Goal: Check status

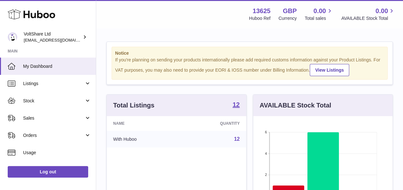
scroll to position [100, 139]
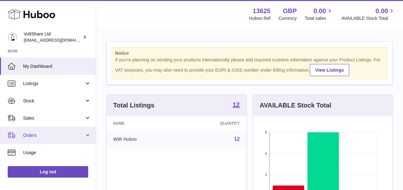
click at [36, 134] on span "Orders" at bounding box center [53, 136] width 61 height 6
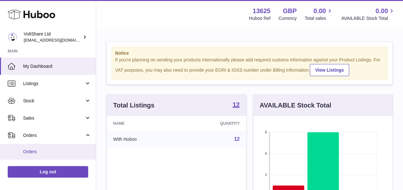
click at [37, 152] on span "Orders" at bounding box center [57, 152] width 68 height 6
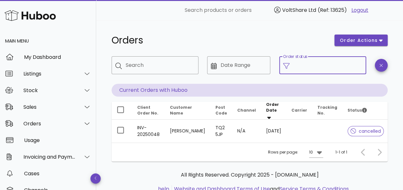
click at [332, 64] on input "Order status" at bounding box center [327, 65] width 69 height 10
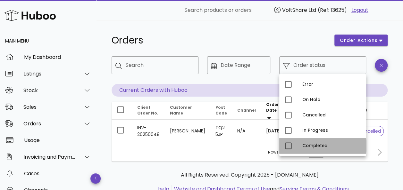
click at [319, 144] on div "Completed" at bounding box center [331, 146] width 59 height 5
type input "**********"
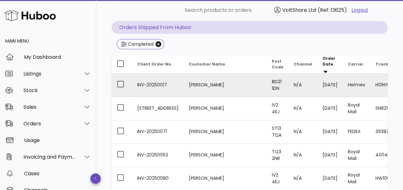
scroll to position [64, 0]
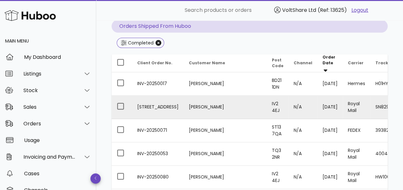
click at [342, 103] on td "Royal Mail" at bounding box center [356, 107] width 28 height 23
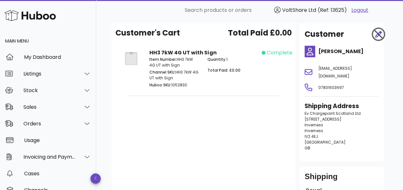
scroll to position [96, 0]
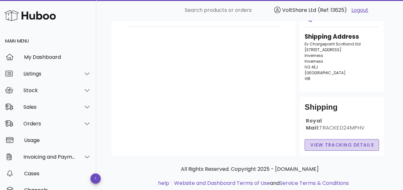
click at [330, 149] on span "View Tracking details" at bounding box center [342, 145] width 64 height 7
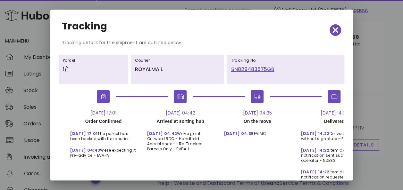
click at [249, 70] on link "SN829483575GB" at bounding box center [285, 70] width 109 height 8
